Goal: Information Seeking & Learning: Learn about a topic

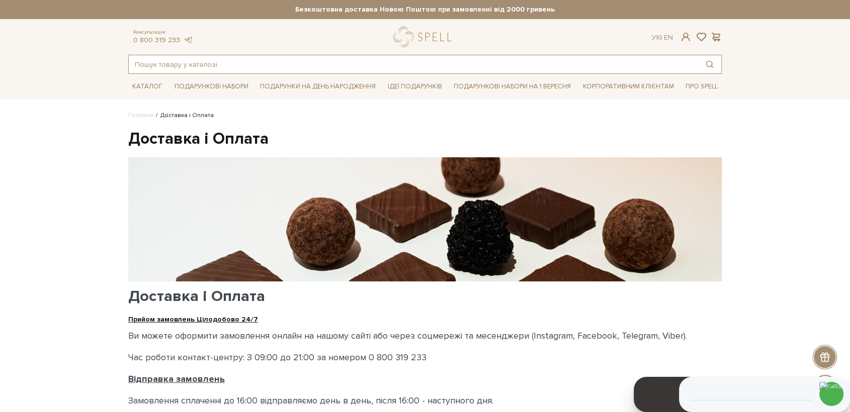
click at [262, 57] on input "text" at bounding box center [413, 64] width 569 height 18
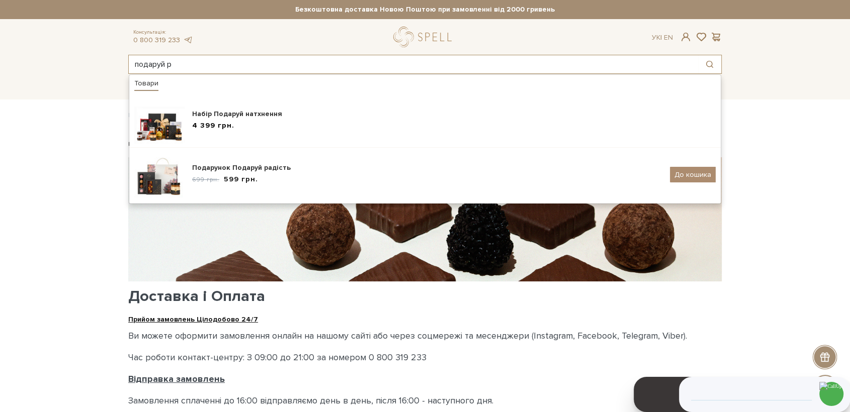
type input "подаруй р"
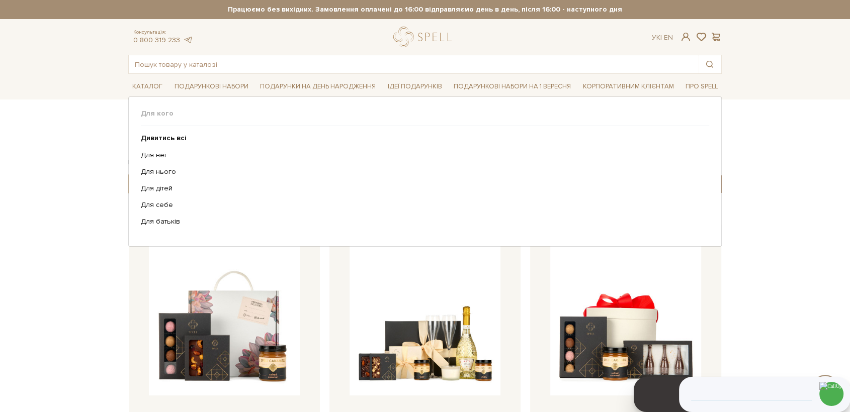
scroll to position [167, 0]
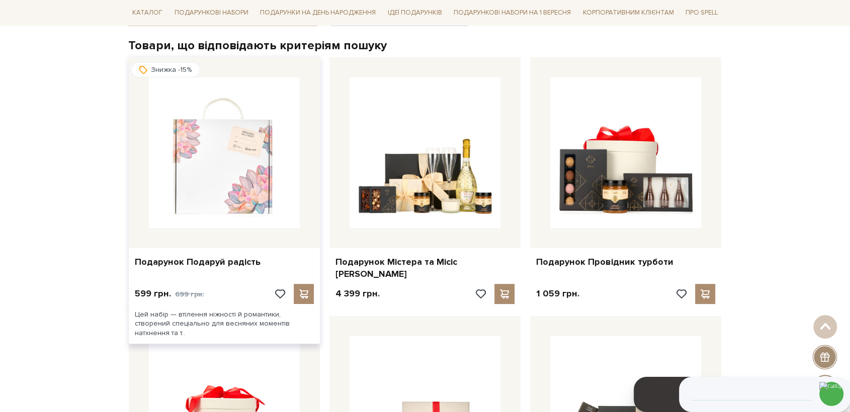
click at [241, 180] on img at bounding box center [224, 152] width 151 height 151
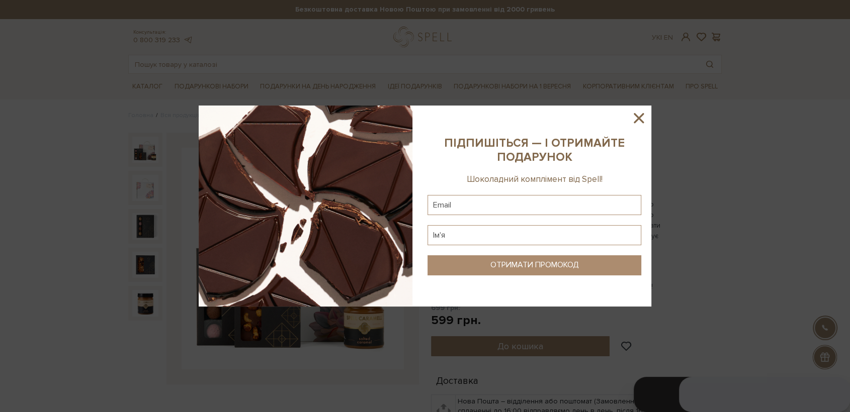
drag, startPoint x: 643, startPoint y: 117, endPoint x: 573, endPoint y: 190, distance: 101.0
click at [641, 119] on icon at bounding box center [638, 118] width 17 height 17
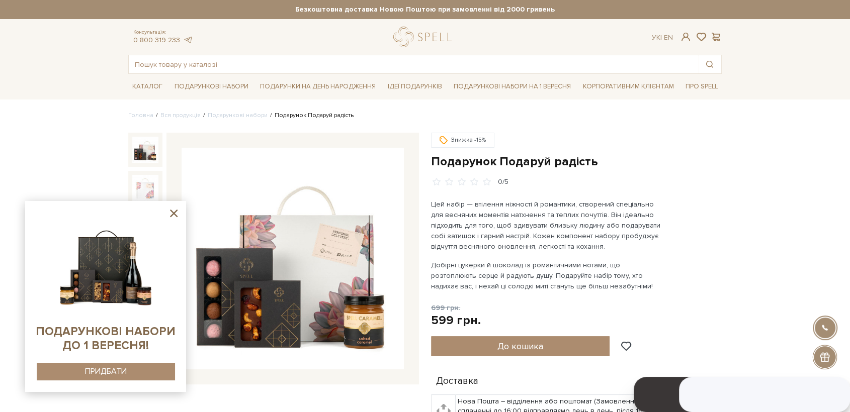
click at [176, 210] on icon at bounding box center [173, 213] width 13 height 13
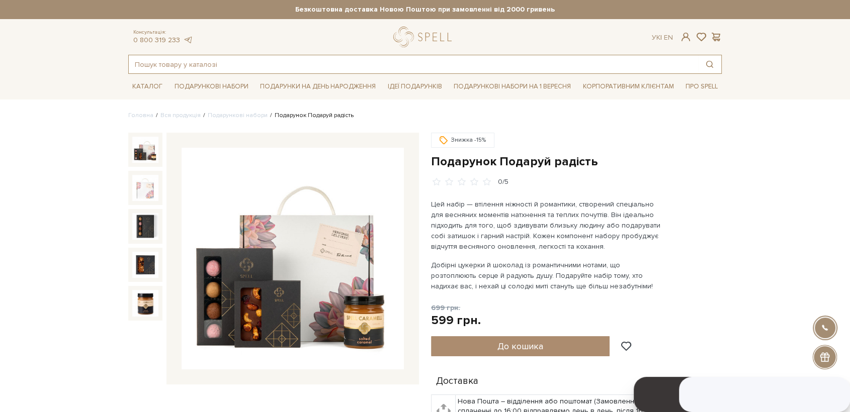
click at [179, 61] on input "text" at bounding box center [413, 64] width 569 height 18
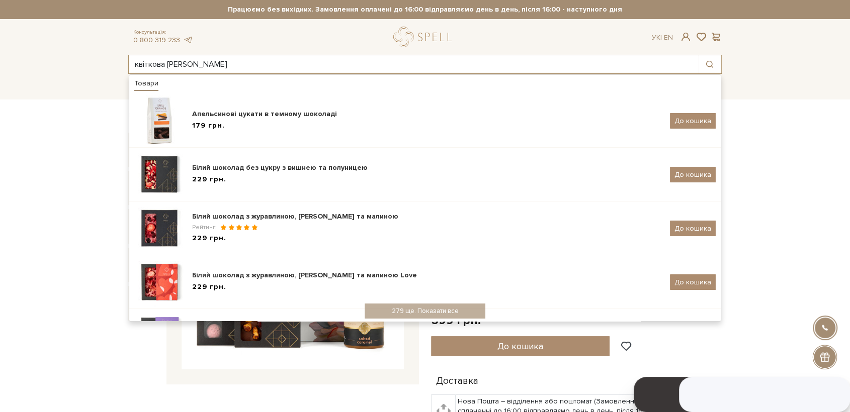
type input "квіткова н"
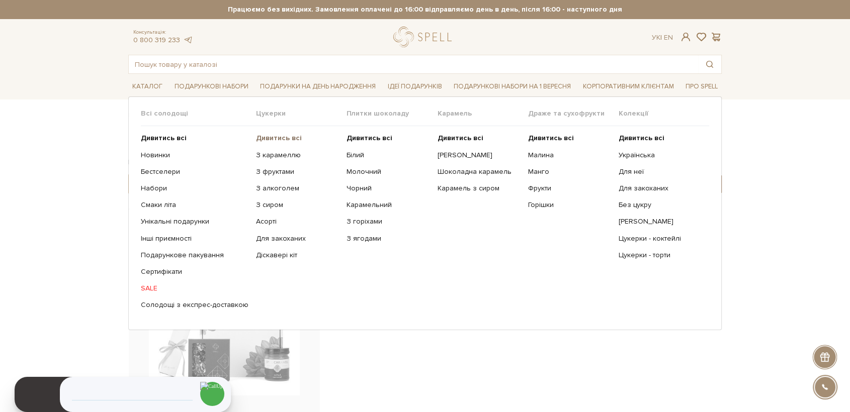
click at [274, 140] on b "Дивитись всі" at bounding box center [279, 138] width 46 height 9
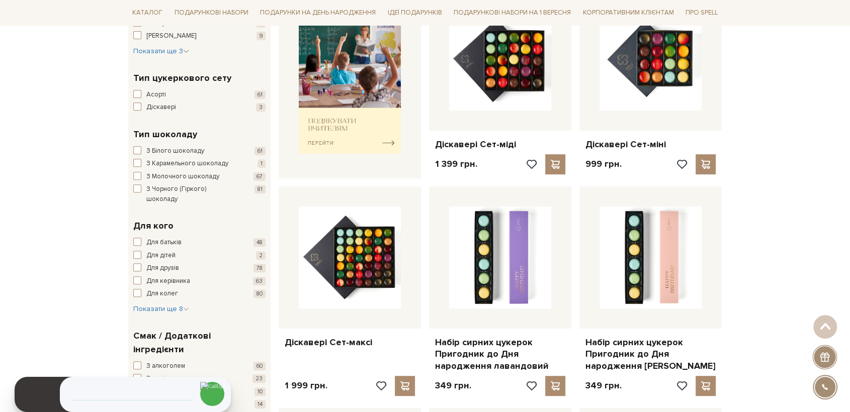
scroll to position [446, 0]
